Goal: Task Accomplishment & Management: Use online tool/utility

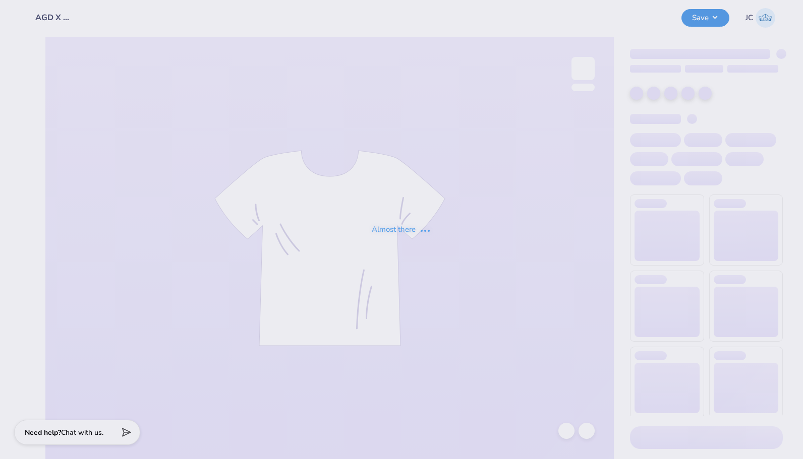
type input "AGD X ATO 3rd Mock Ups"
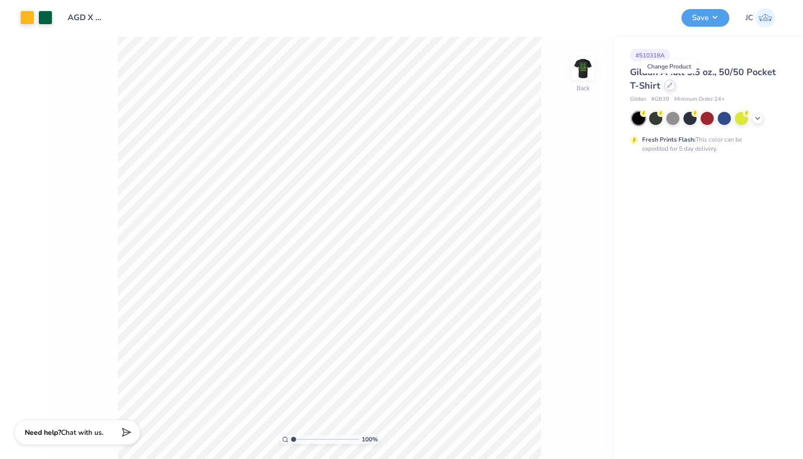
click at [667, 88] on div at bounding box center [669, 85] width 11 height 11
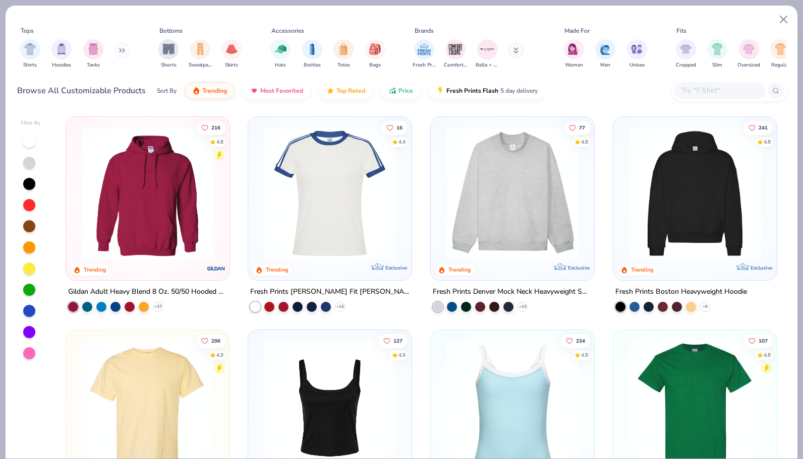
click at [18, 39] on div "Shirts Hoodies Tanks" at bounding box center [75, 53] width 116 height 37
click at [33, 50] on img "filter for Shirts" at bounding box center [30, 48] width 12 height 12
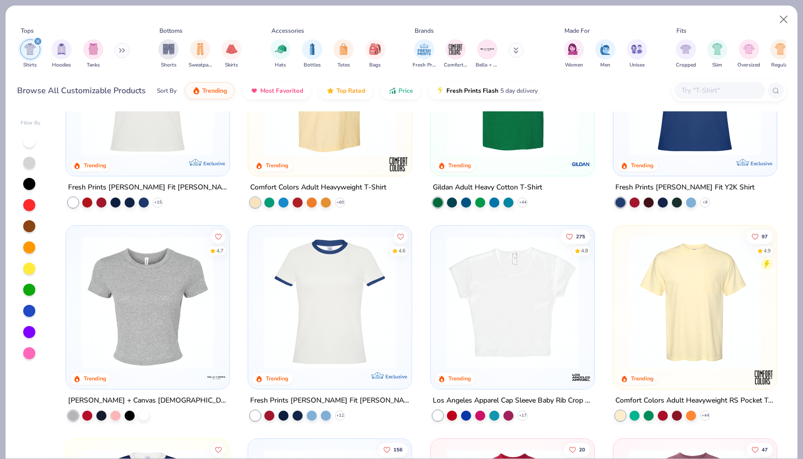
scroll to position [124, 0]
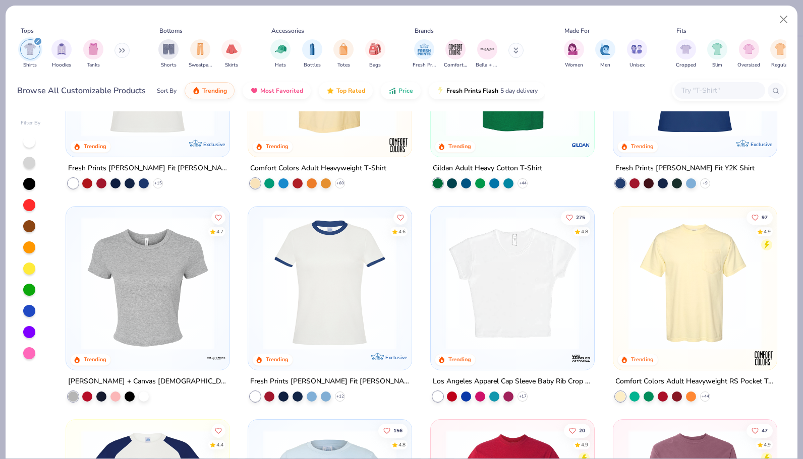
click at [722, 259] on img at bounding box center [694, 283] width 143 height 133
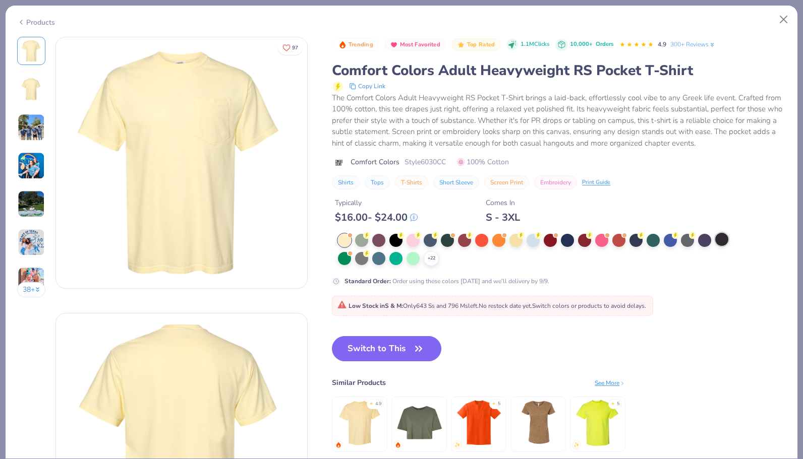
click at [724, 236] on div at bounding box center [721, 239] width 13 height 13
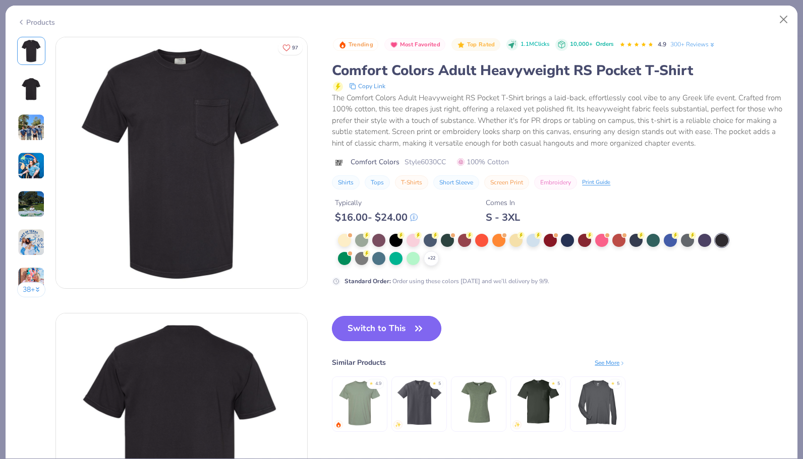
click at [422, 323] on icon "button" at bounding box center [418, 329] width 14 height 14
click at [393, 333] on button "Switch to This" at bounding box center [386, 328] width 109 height 25
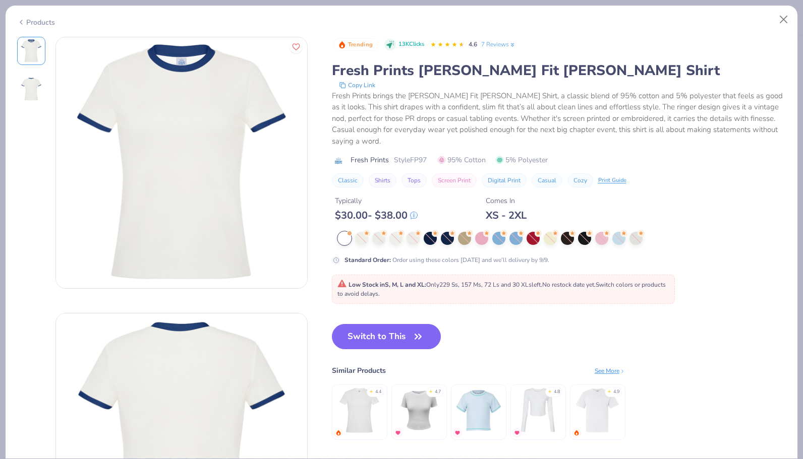
click at [42, 21] on div "Products" at bounding box center [36, 22] width 38 height 11
click at [783, 18] on button "Close" at bounding box center [783, 19] width 19 height 19
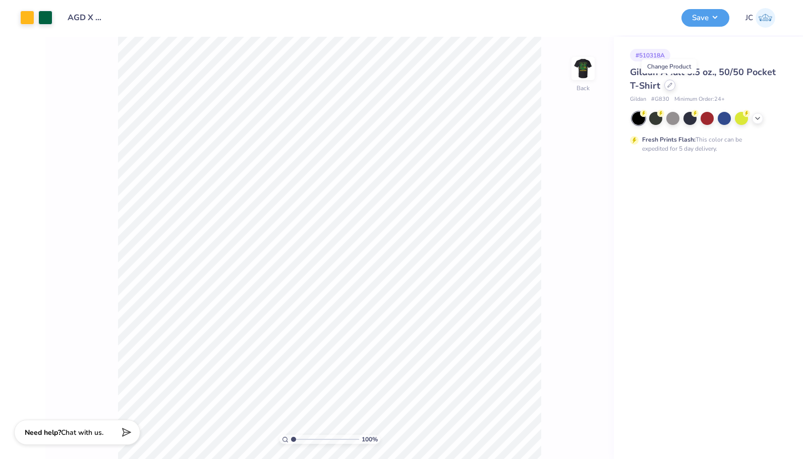
click at [665, 86] on div at bounding box center [669, 85] width 11 height 11
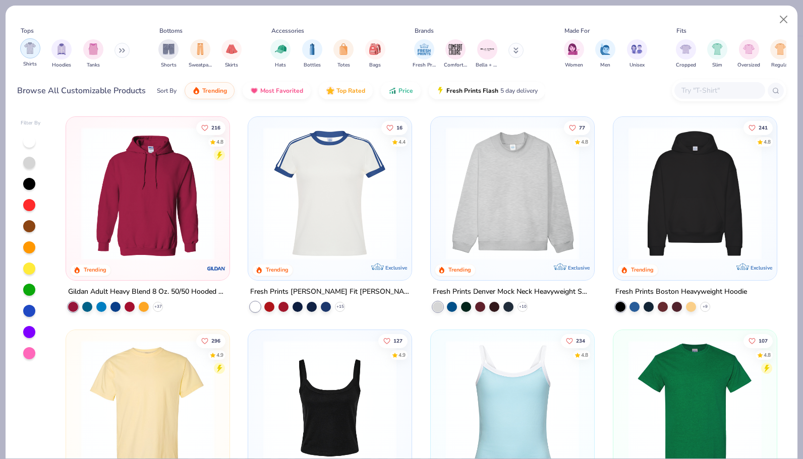
click at [27, 49] on img "filter for Shirts" at bounding box center [30, 48] width 12 height 12
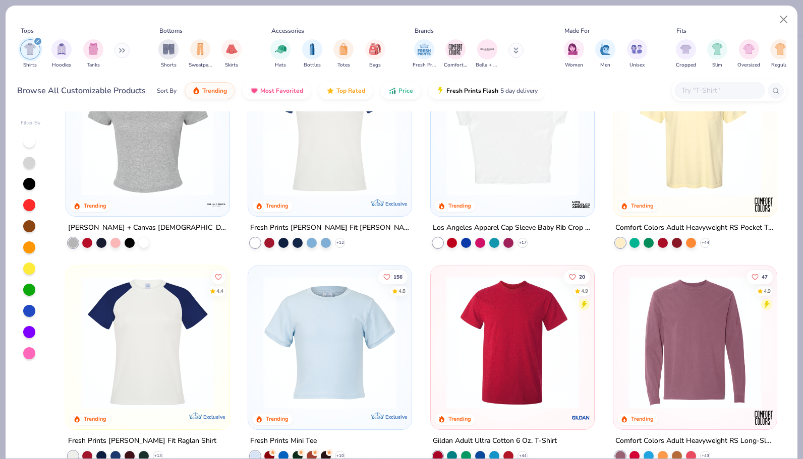
scroll to position [278, 0]
click at [722, 131] on img at bounding box center [694, 129] width 143 height 133
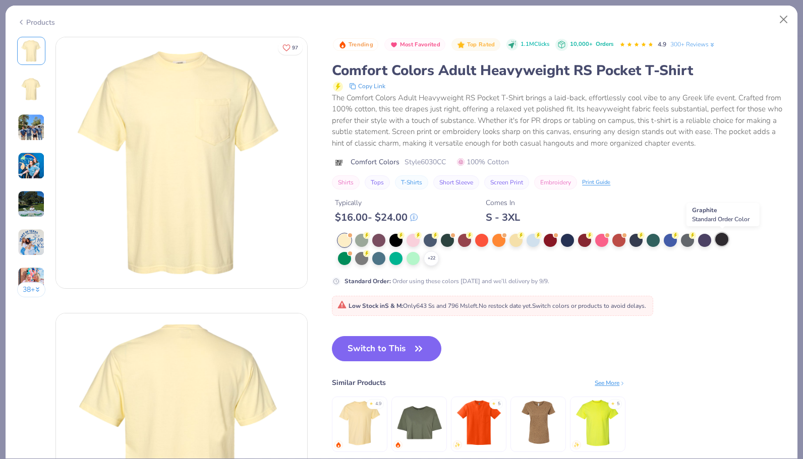
click at [722, 236] on div at bounding box center [721, 239] width 13 height 13
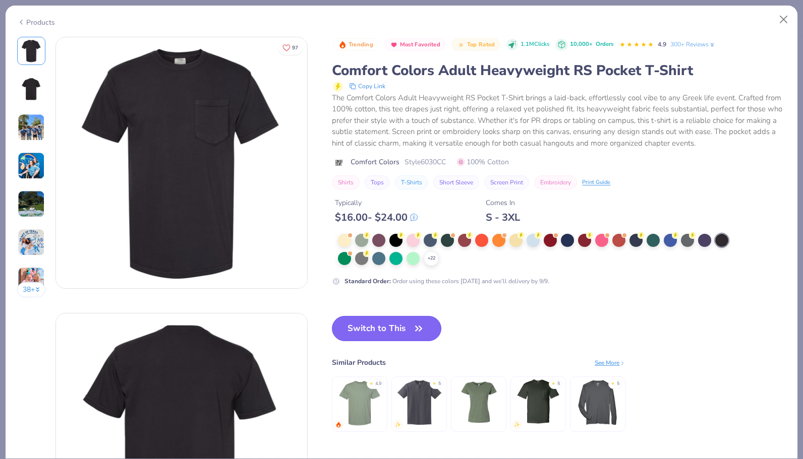
click at [408, 329] on button "Switch to This" at bounding box center [386, 328] width 109 height 25
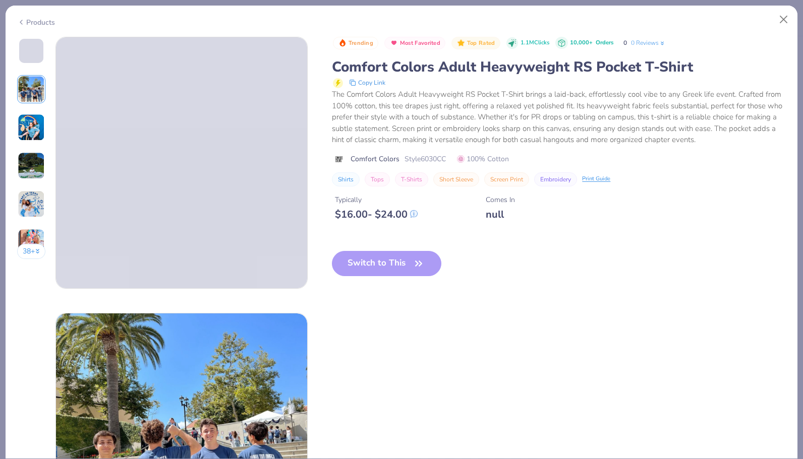
drag, startPoint x: 402, startPoint y: 324, endPoint x: 802, endPoint y: 219, distance: 413.3
click at [702, 240] on div "Trending Most Favorited Top Rated 1.1M Clicks 10,000+ Orders 0 0 Reviews Comfor…" at bounding box center [559, 165] width 454 height 256
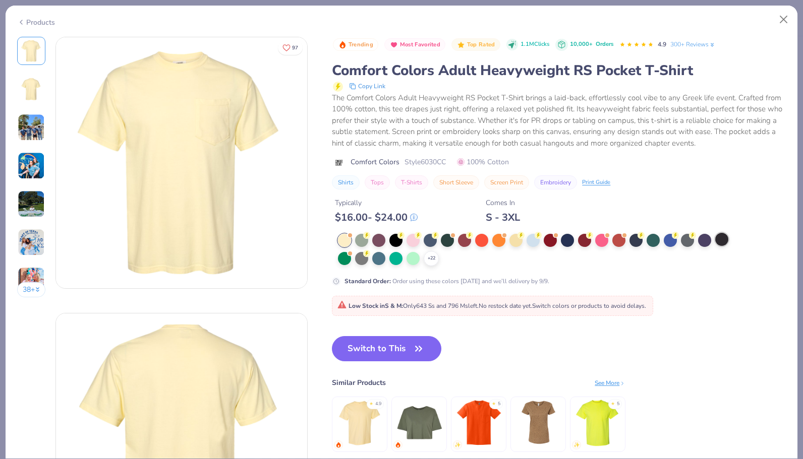
click at [726, 242] on div at bounding box center [721, 239] width 13 height 13
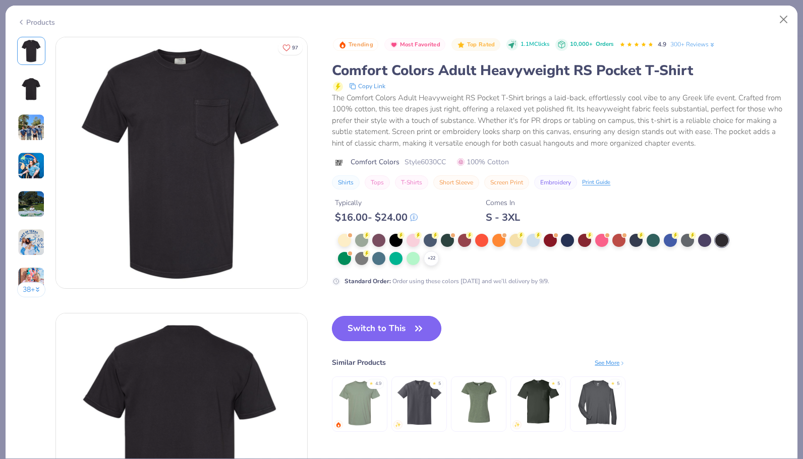
click at [376, 333] on button "Switch to This" at bounding box center [386, 328] width 109 height 25
click at [391, 326] on button "Switch to This" at bounding box center [386, 328] width 109 height 25
click at [421, 328] on icon "button" at bounding box center [418, 328] width 6 height 5
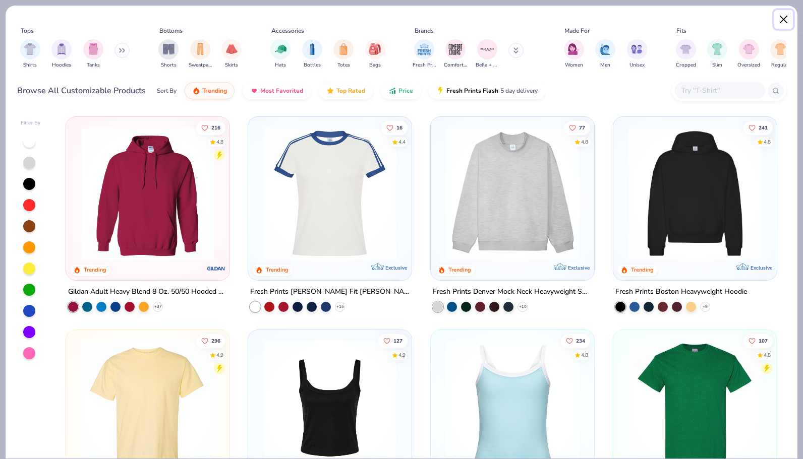
click at [783, 22] on button "Close" at bounding box center [783, 19] width 19 height 19
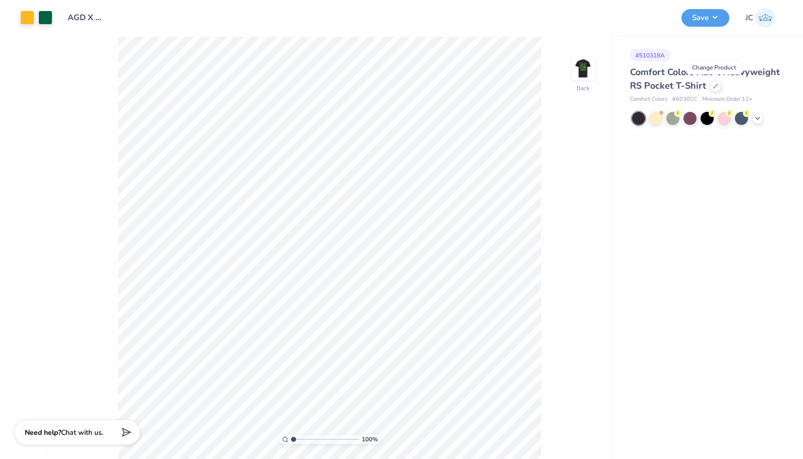
click at [639, 198] on div "# 510318A Comfort Colors Adult Heavyweight RS Pocket T-Shirt Comfort Colors # 6…" at bounding box center [708, 248] width 189 height 422
click at [600, 102] on div "100 % Back Center Middle Top Bottom" at bounding box center [329, 248] width 568 height 422
click at [562, 76] on div "100 % Back" at bounding box center [329, 248] width 568 height 422
click at [580, 74] on img at bounding box center [583, 68] width 40 height 40
click at [702, 21] on button "Save" at bounding box center [705, 17] width 48 height 18
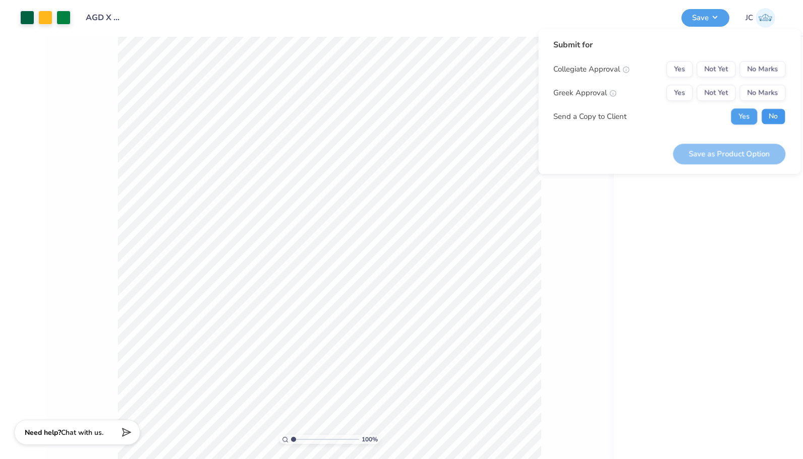
click at [764, 116] on button "No" at bounding box center [773, 116] width 24 height 16
click at [753, 70] on button "No Marks" at bounding box center [762, 69] width 46 height 16
click at [677, 90] on button "Yes" at bounding box center [679, 93] width 26 height 16
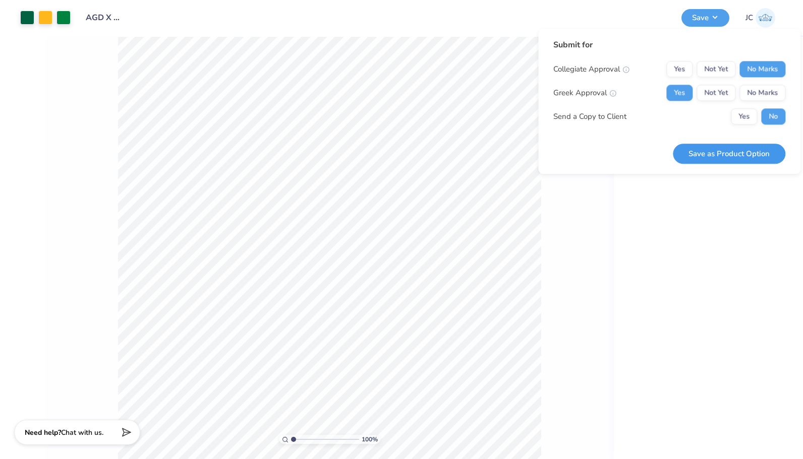
click at [737, 159] on button "Save as Product Option" at bounding box center [729, 154] width 112 height 21
